Goal: Find specific page/section: Find specific page/section

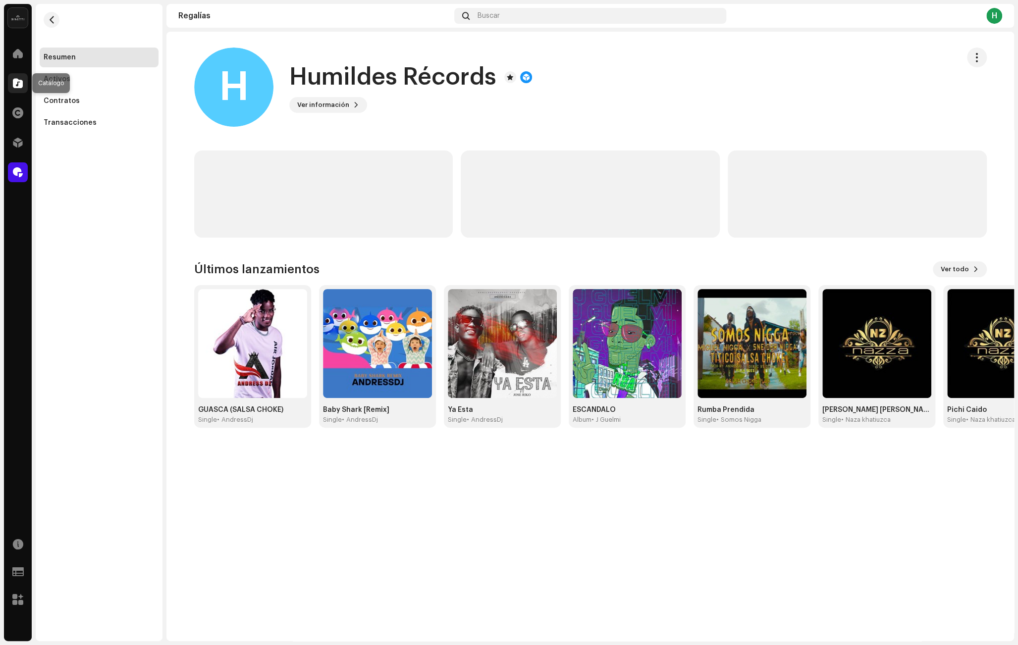
click at [20, 85] on span at bounding box center [18, 83] width 10 height 8
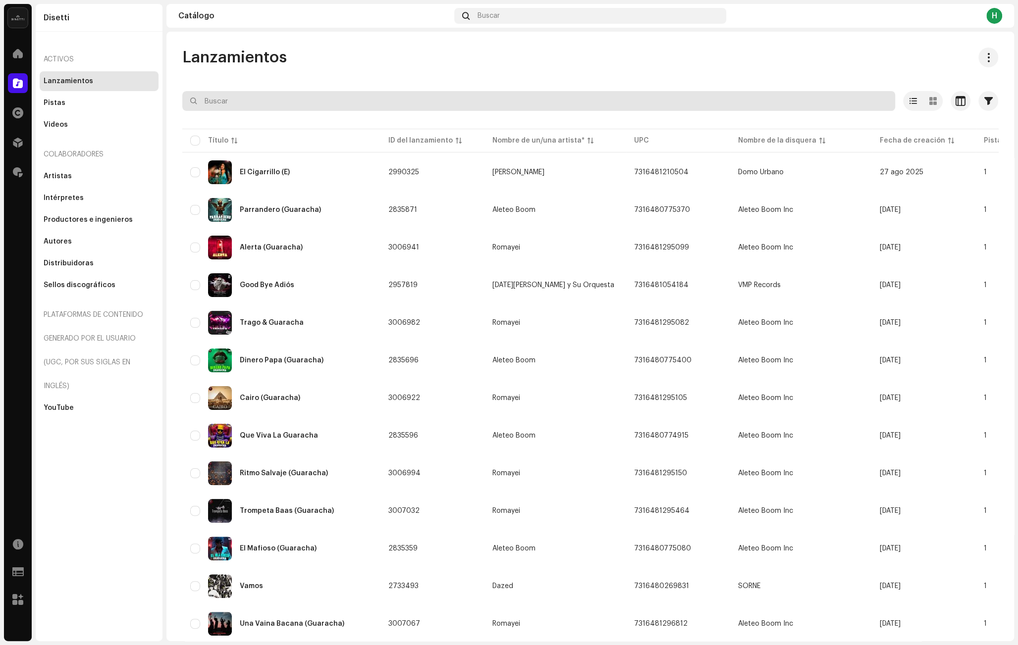
click at [234, 102] on input "text" at bounding box center [538, 101] width 713 height 20
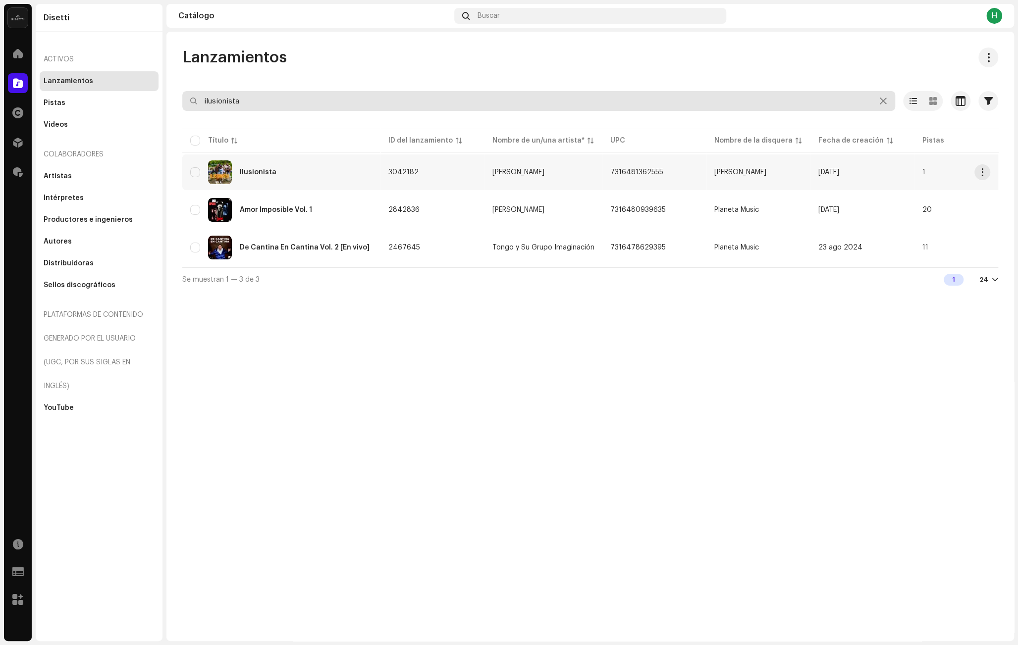
type input "ilusionista"
click at [345, 170] on div "Ilusionista" at bounding box center [281, 172] width 182 height 24
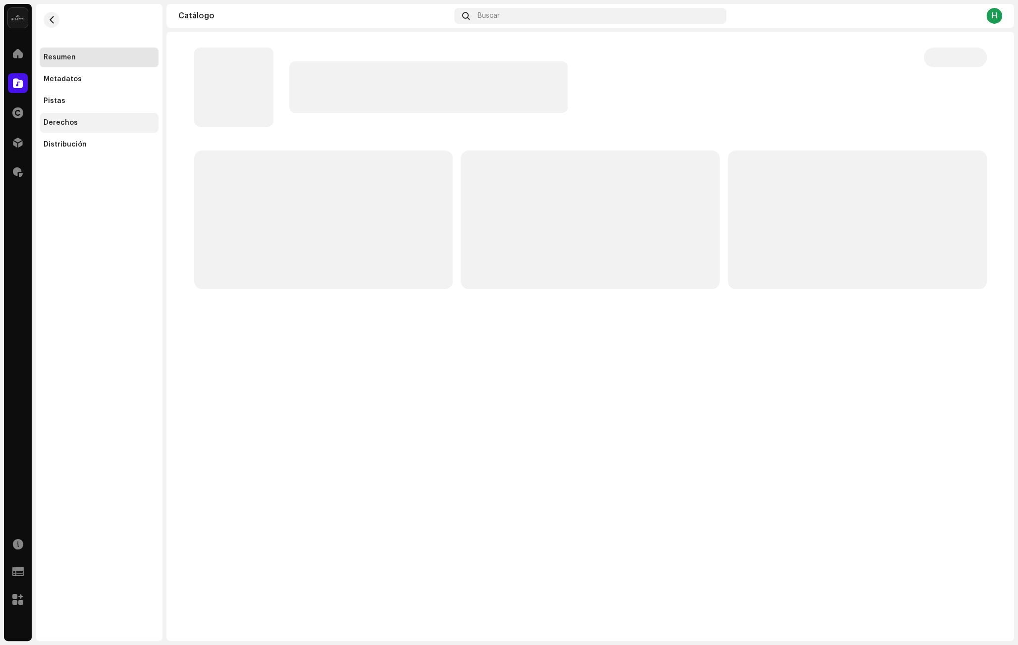
click at [72, 127] on div "Derechos" at bounding box center [99, 123] width 119 height 20
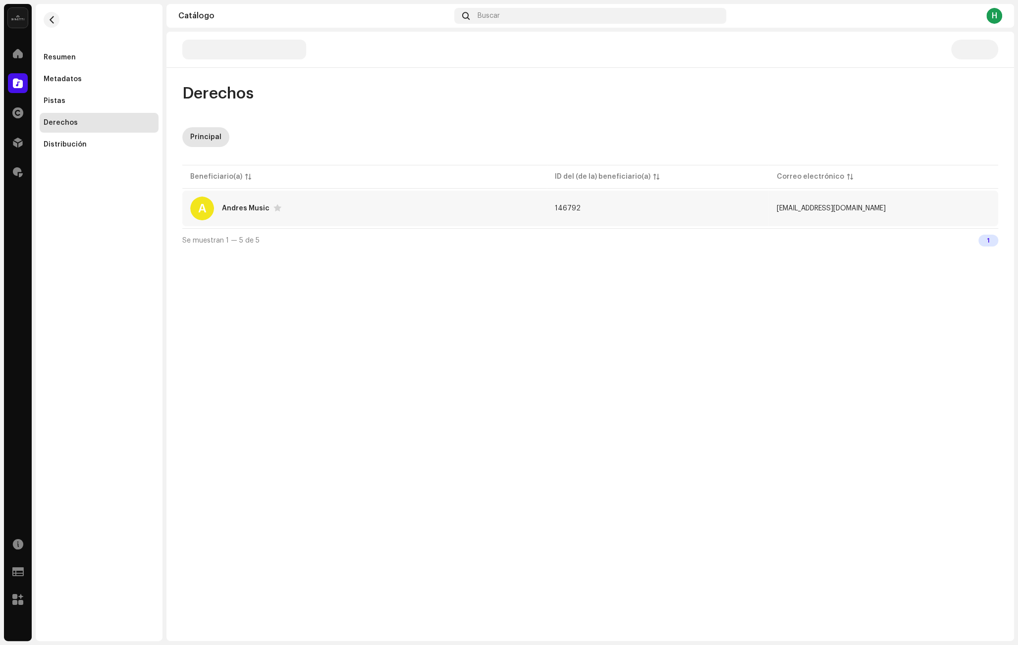
click at [325, 213] on div "A [PERSON_NAME] Music" at bounding box center [364, 209] width 349 height 24
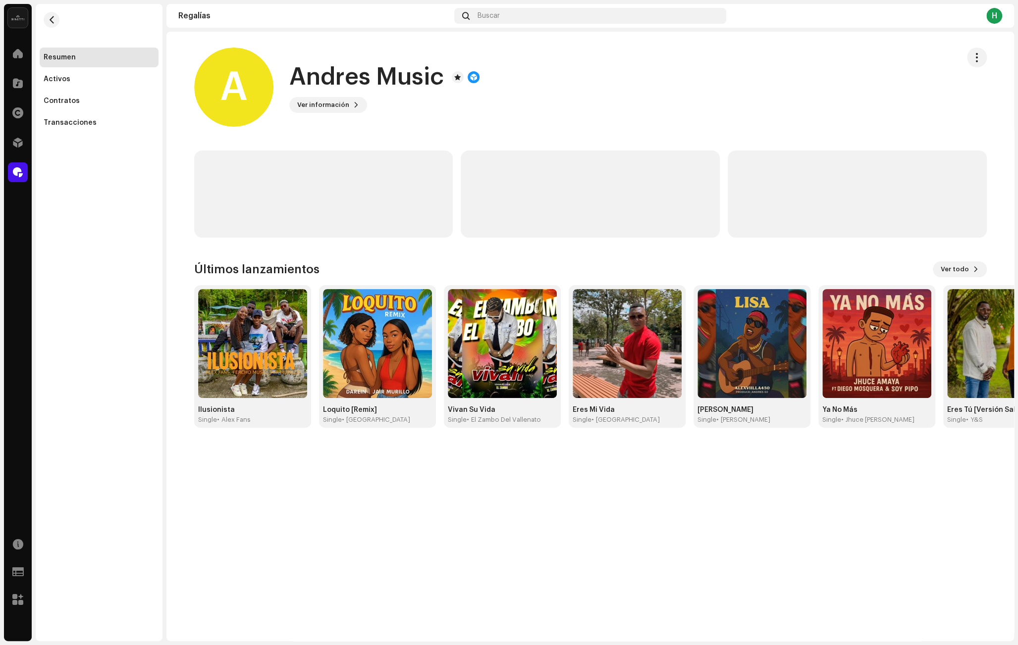
click at [338, 105] on span "Ver información" at bounding box center [323, 105] width 52 height 20
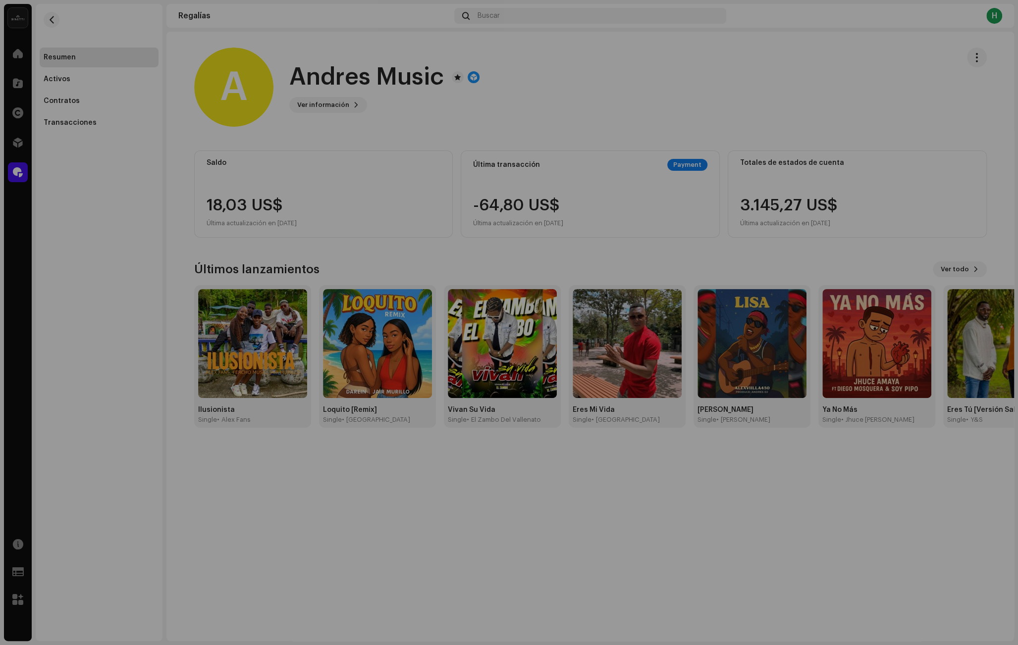
click at [402, 114] on div "A [PERSON_NAME] Music 146792 Tipo Beneficiario(a) de la distribución Pagar a no…" at bounding box center [509, 322] width 1018 height 645
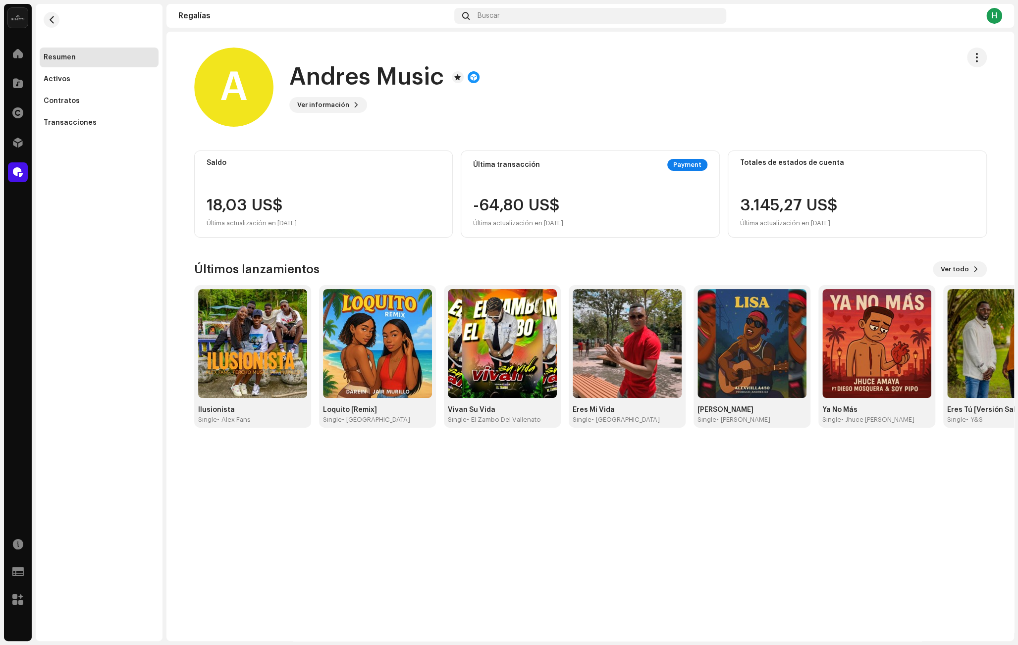
click at [967, 50] on div "A [PERSON_NAME] Music Ver información" at bounding box center [590, 87] width 792 height 79
drag, startPoint x: 969, startPoint y: 52, endPoint x: 958, endPoint y: 62, distance: 15.4
click at [969, 52] on button "button" at bounding box center [977, 58] width 20 height 20
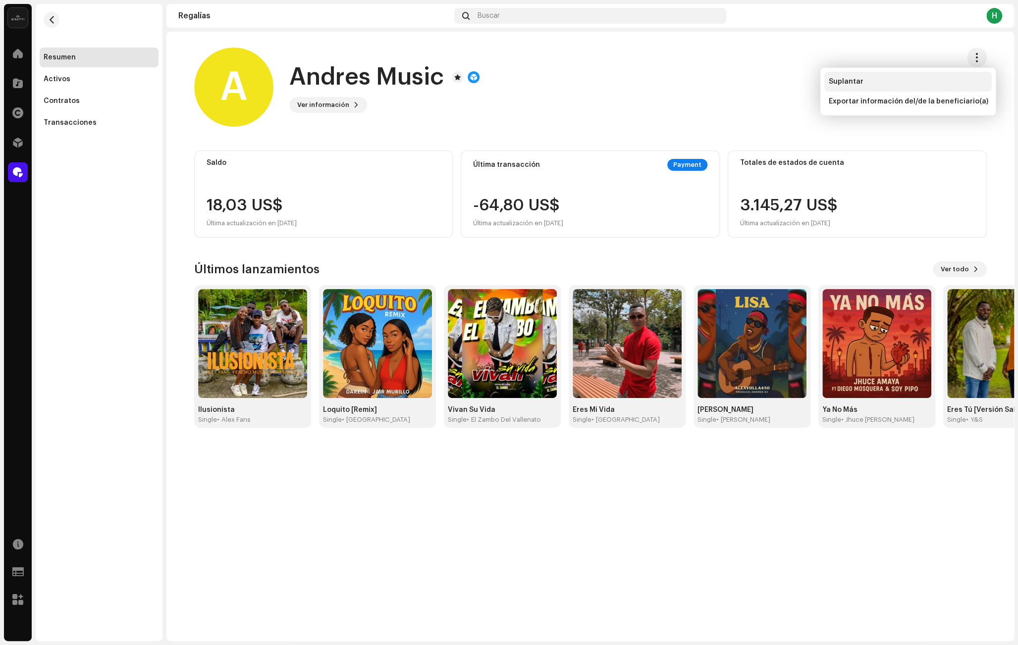
click at [878, 80] on div "Suplantar" at bounding box center [907, 82] width 159 height 8
